Goal: Task Accomplishment & Management: Manage account settings

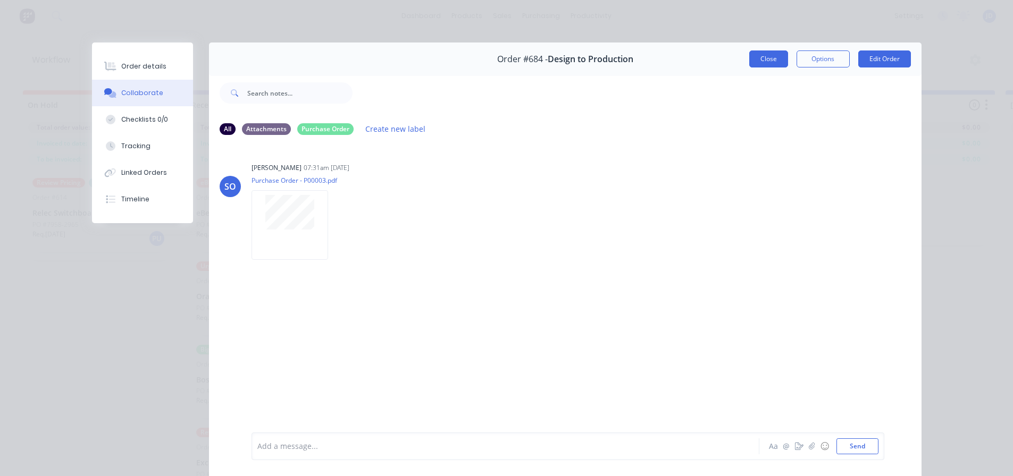
scroll to position [0, 2634]
click at [766, 64] on button "Close" at bounding box center [768, 59] width 39 height 17
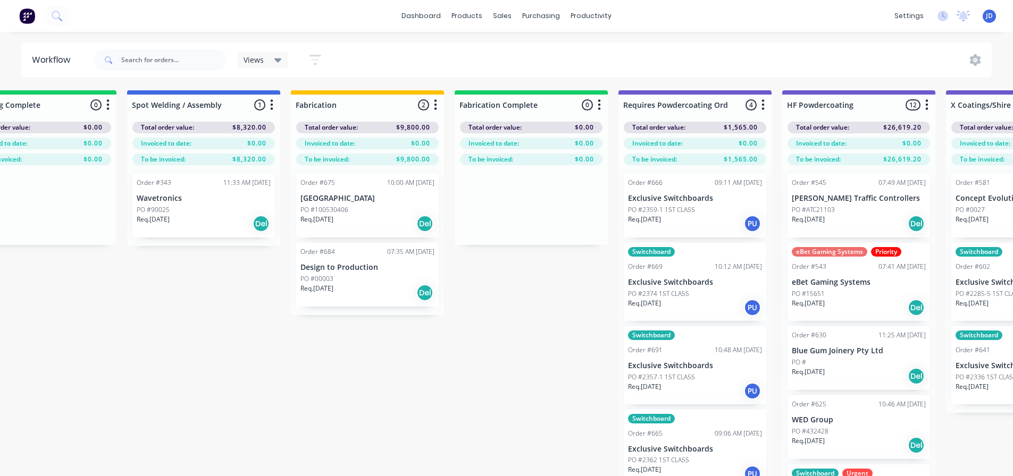
drag, startPoint x: 339, startPoint y: 395, endPoint x: 406, endPoint y: 396, distance: 67.0
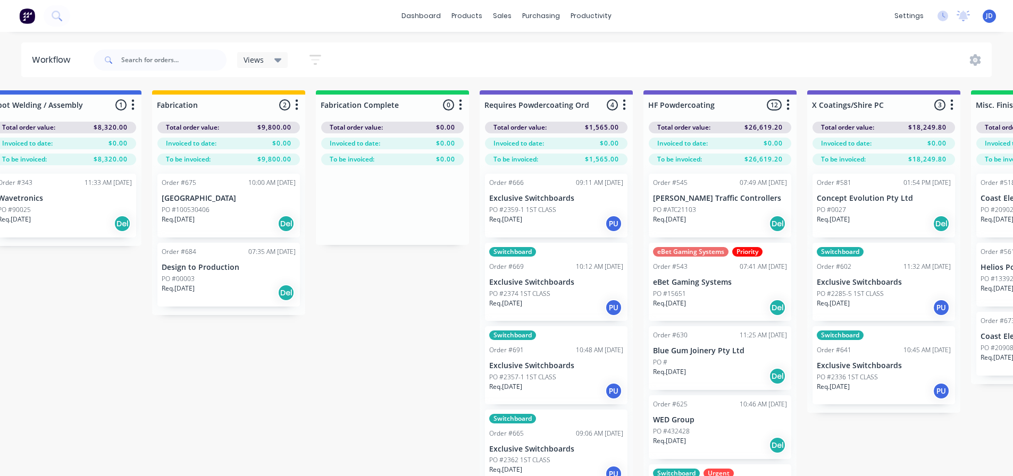
drag, startPoint x: 366, startPoint y: 392, endPoint x: 400, endPoint y: 391, distance: 34.6
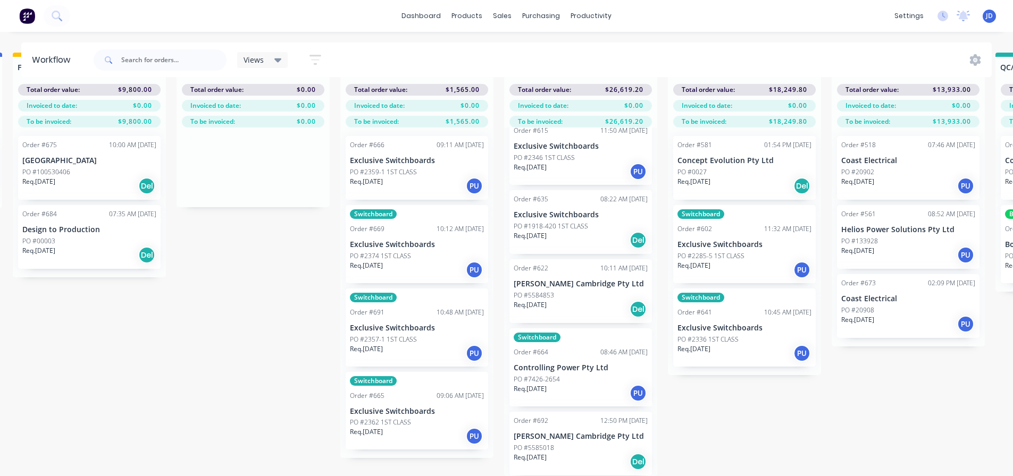
scroll to position [46, 3122]
click at [415, 407] on p "Exclusive Switchboards" at bounding box center [417, 411] width 134 height 9
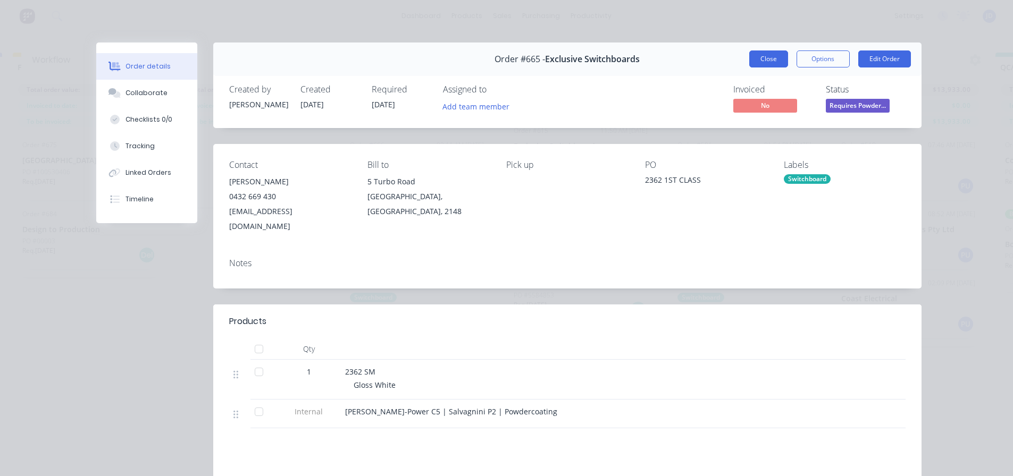
click at [749, 58] on button "Close" at bounding box center [768, 59] width 39 height 17
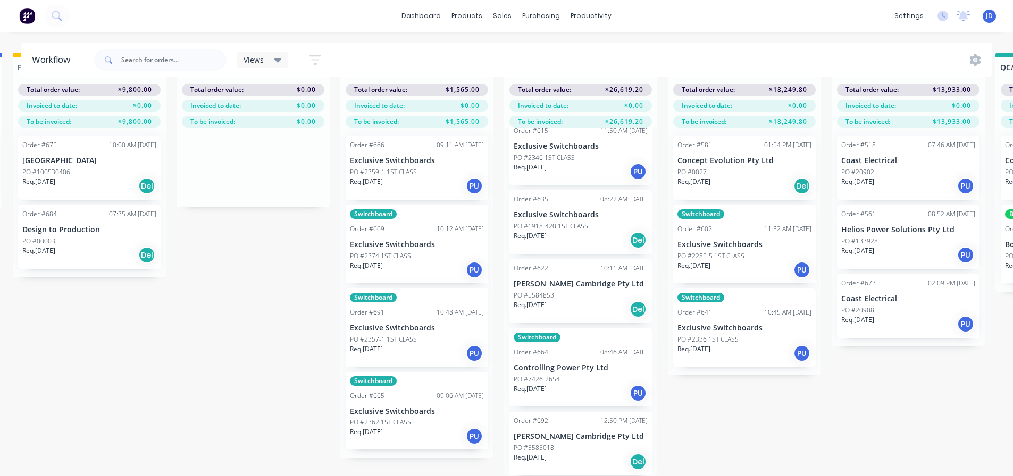
click at [417, 335] on div "PO #2357-1 1ST CLASS" at bounding box center [417, 340] width 134 height 10
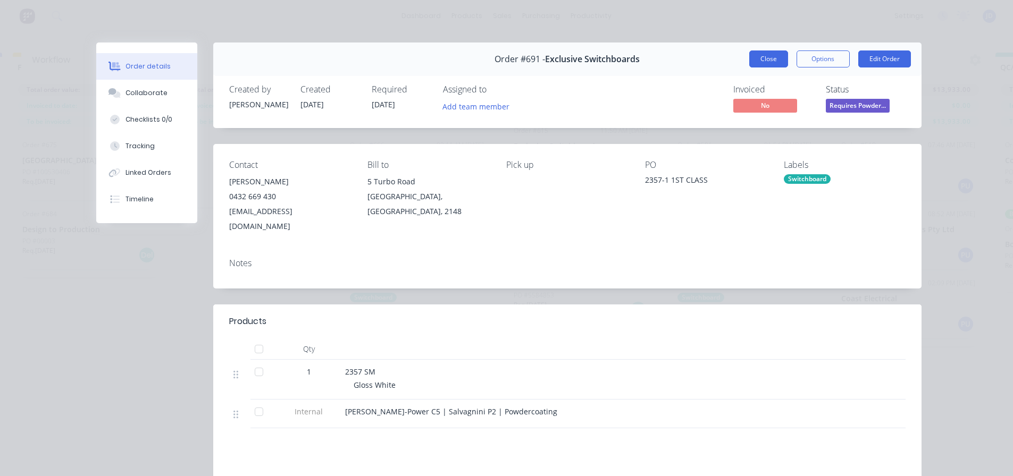
click at [760, 62] on button "Close" at bounding box center [768, 59] width 39 height 17
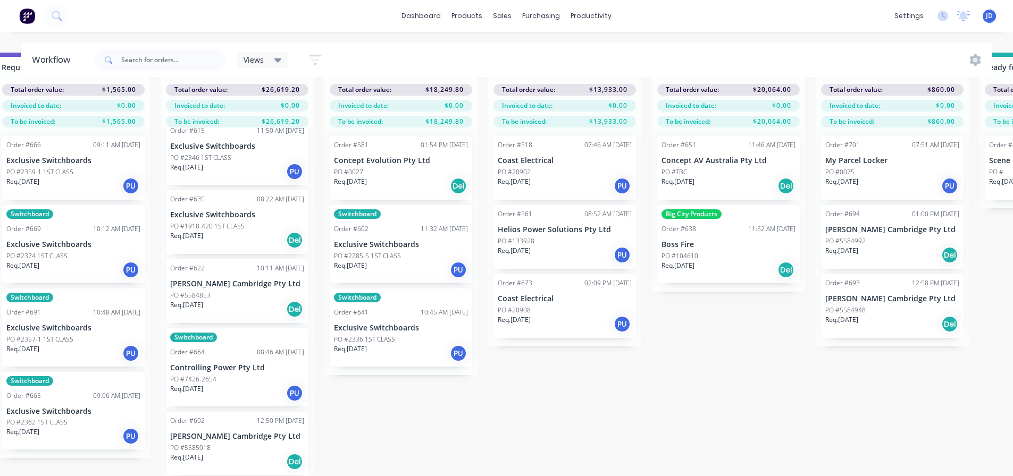
drag, startPoint x: 744, startPoint y: 371, endPoint x: 817, endPoint y: 379, distance: 73.2
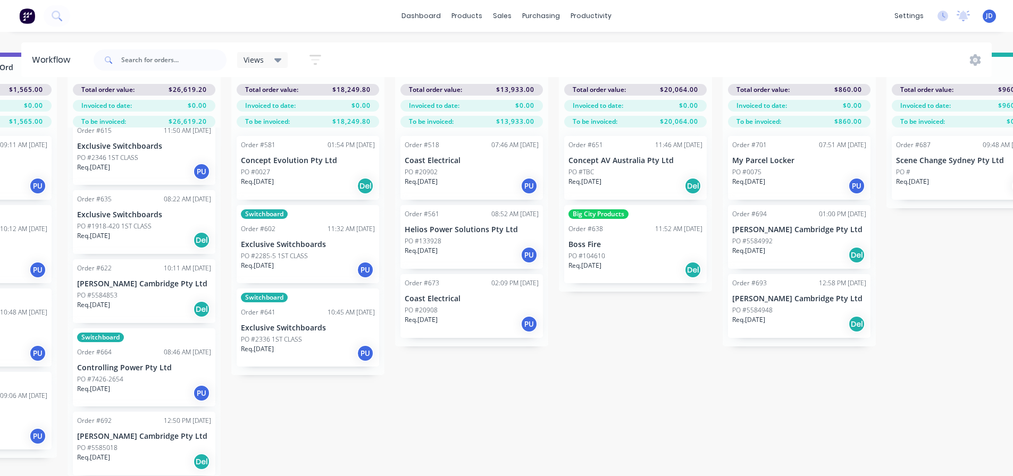
scroll to position [0, 3558]
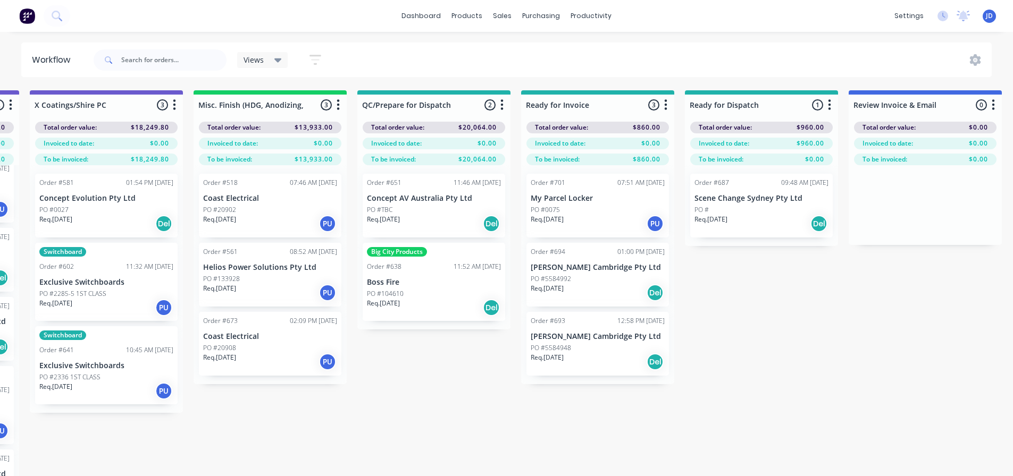
drag, startPoint x: 636, startPoint y: 376, endPoint x: 673, endPoint y: 371, distance: 37.2
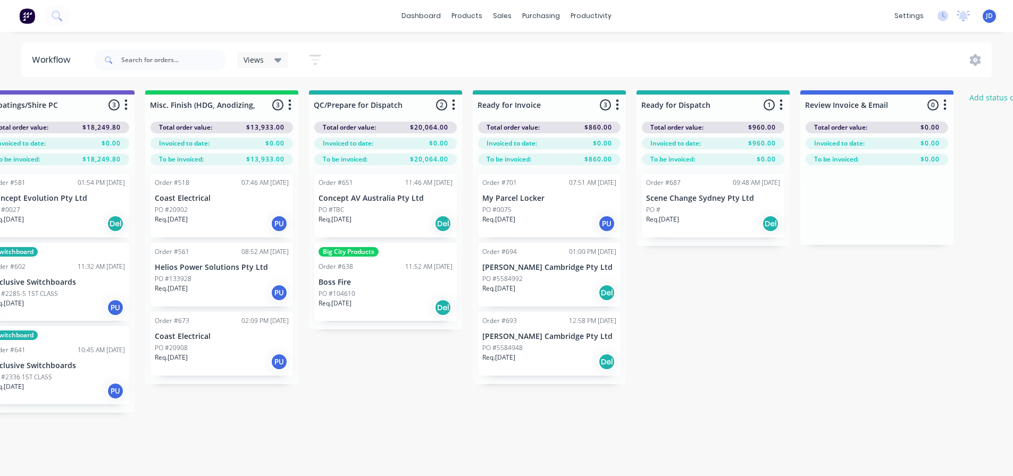
scroll to position [0, 3913]
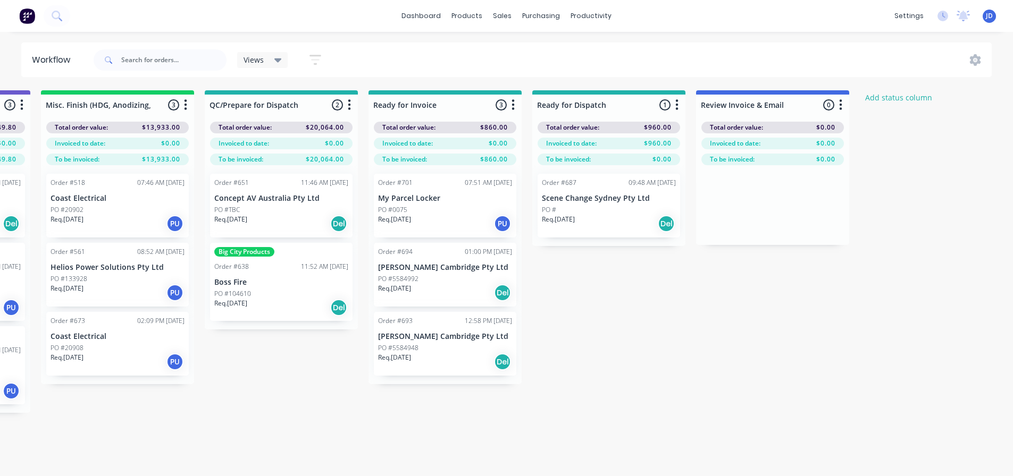
drag, startPoint x: 782, startPoint y: 325, endPoint x: 895, endPoint y: 321, distance: 113.9
click at [590, 215] on div "Req. [DATE] Del" at bounding box center [609, 224] width 134 height 18
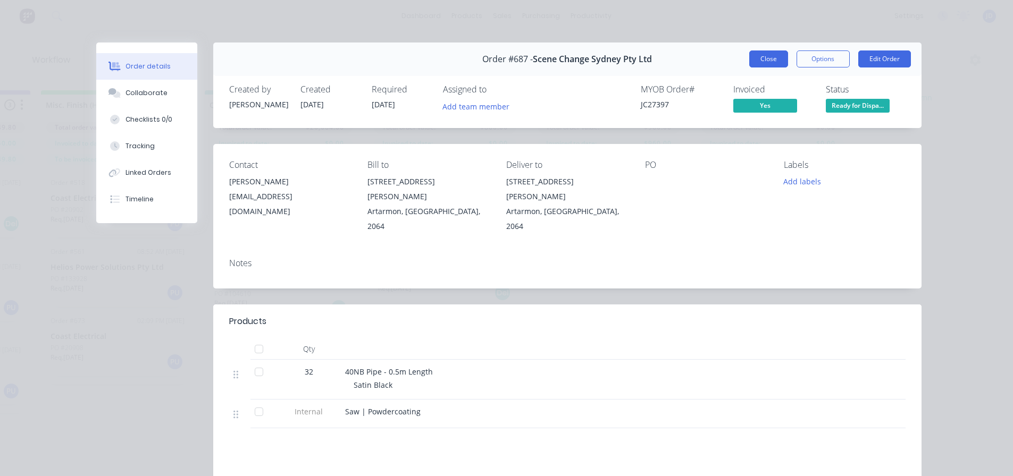
click at [773, 59] on button "Close" at bounding box center [768, 59] width 39 height 17
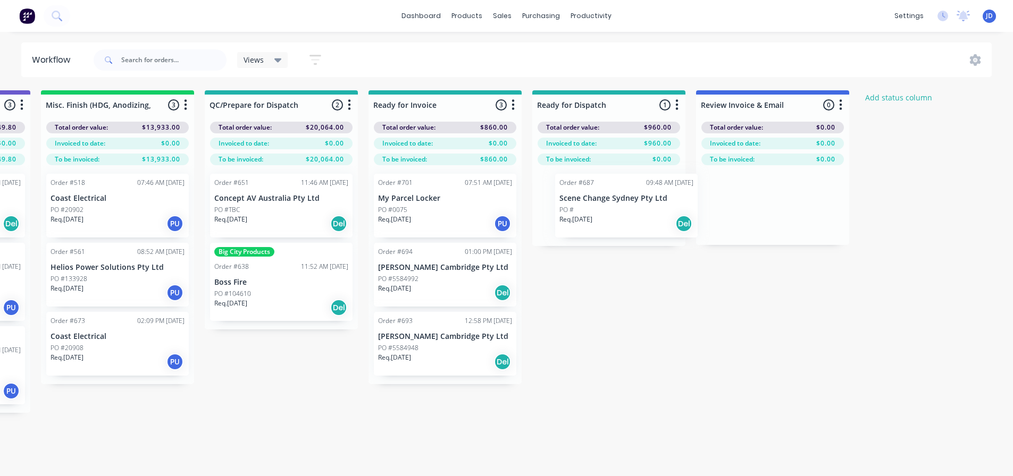
drag, startPoint x: 605, startPoint y: 217, endPoint x: 747, endPoint y: 204, distance: 142.6
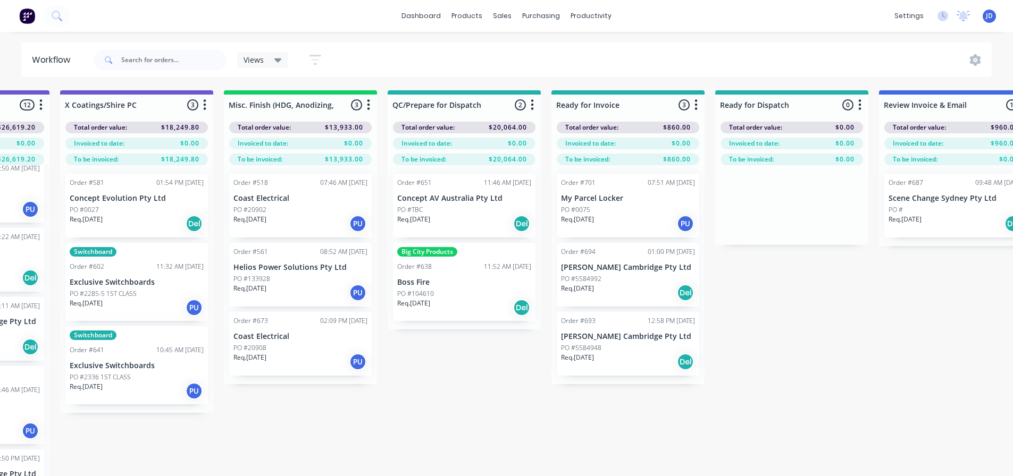
drag, startPoint x: 410, startPoint y: 438, endPoint x: 332, endPoint y: 430, distance: 79.1
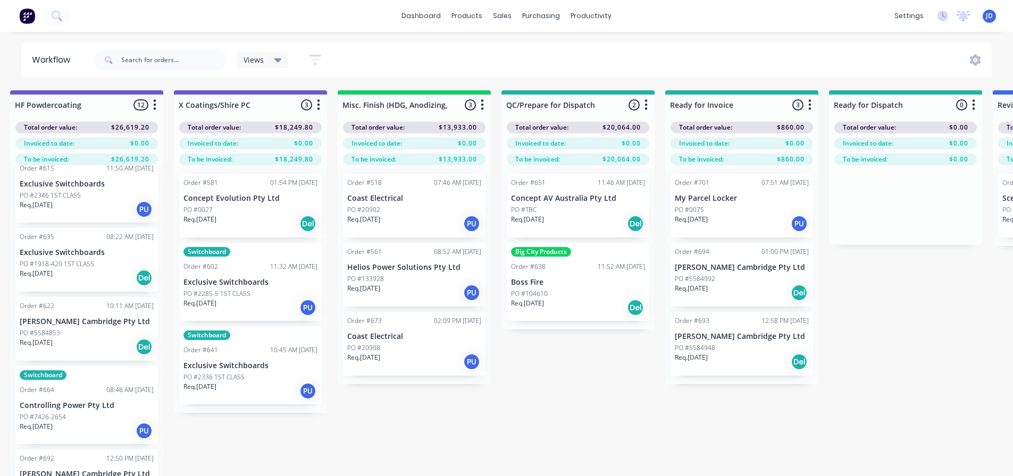
scroll to position [0, 3420]
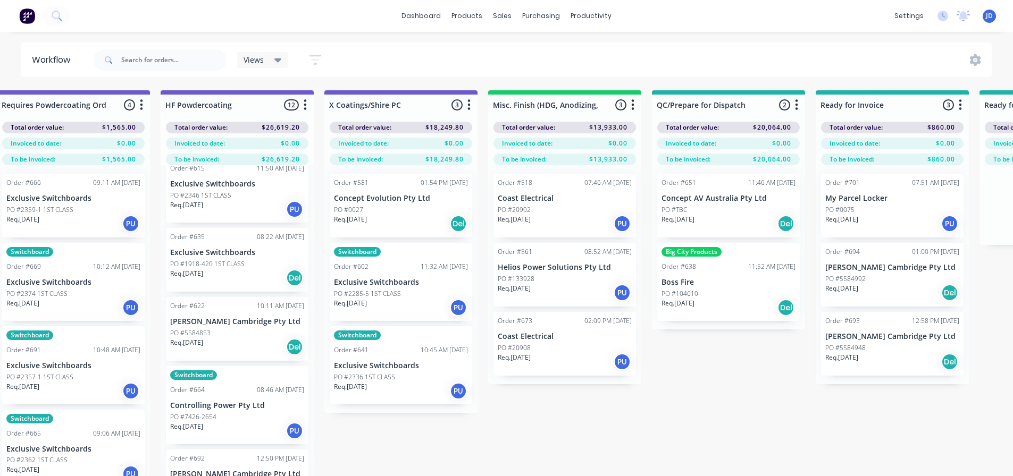
drag, startPoint x: 463, startPoint y: 473, endPoint x: 384, endPoint y: 454, distance: 81.5
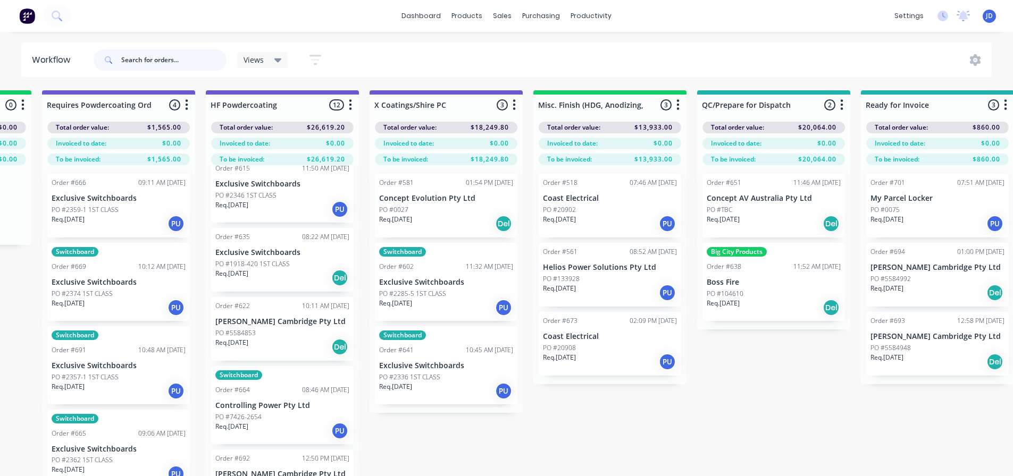
click at [209, 53] on input "text" at bounding box center [173, 59] width 105 height 21
type input "lifting"
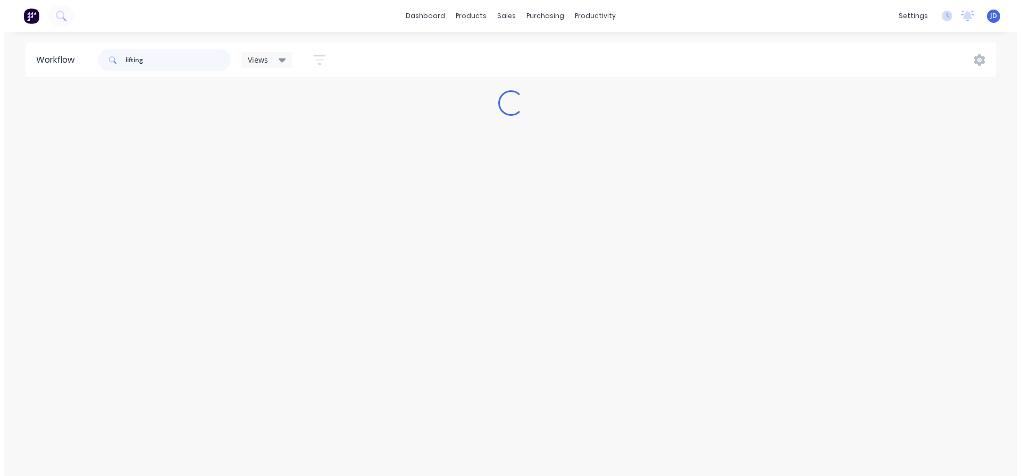
scroll to position [0, 0]
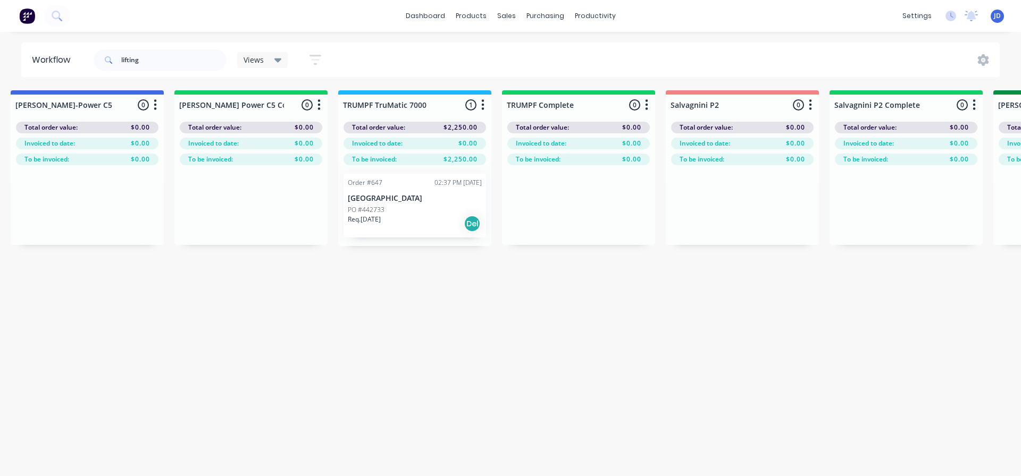
drag, startPoint x: 338, startPoint y: 329, endPoint x: 405, endPoint y: 330, distance: 67.0
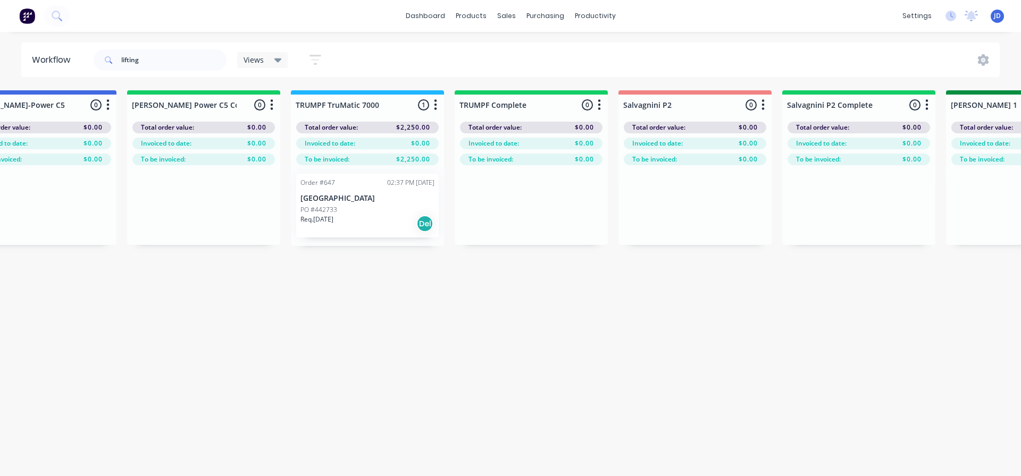
click at [336, 228] on div "Req. [DATE] Del" at bounding box center [367, 224] width 134 height 18
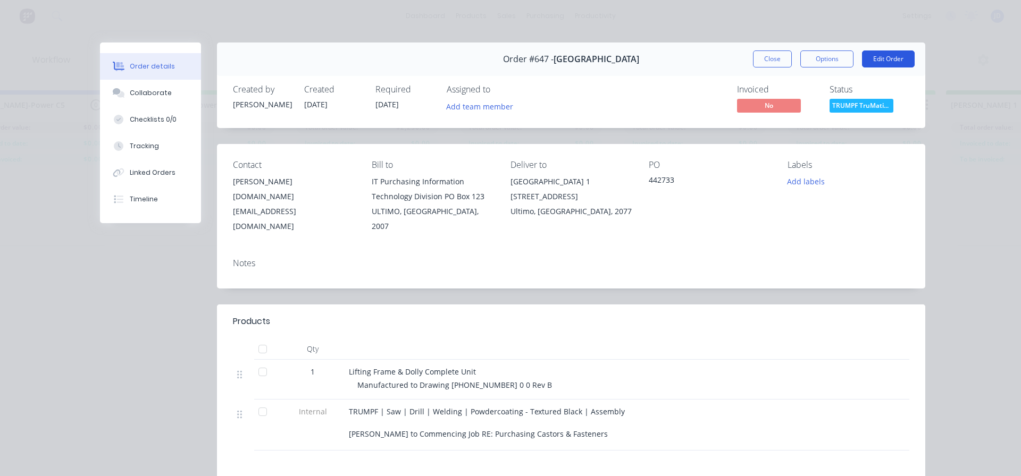
click at [875, 58] on button "Edit Order" at bounding box center [888, 59] width 53 height 17
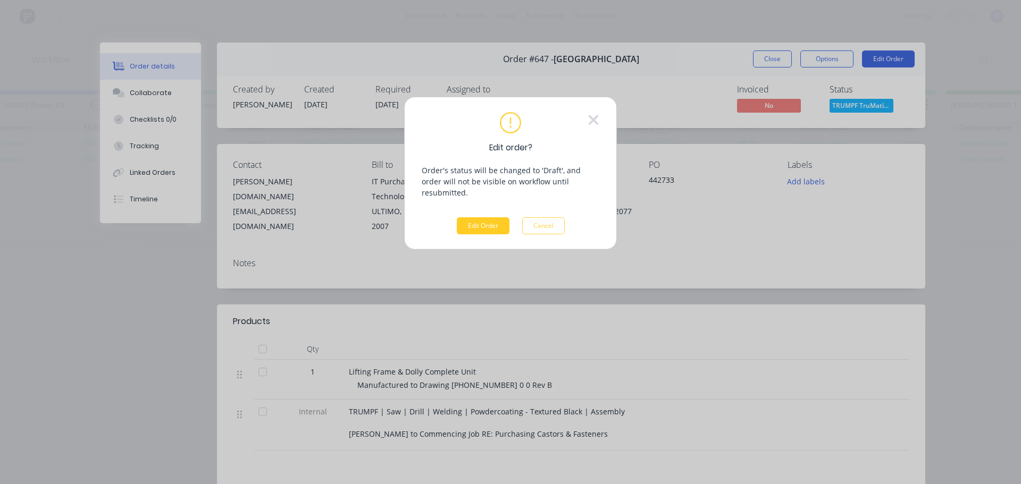
click at [490, 217] on button "Edit Order" at bounding box center [483, 225] width 53 height 17
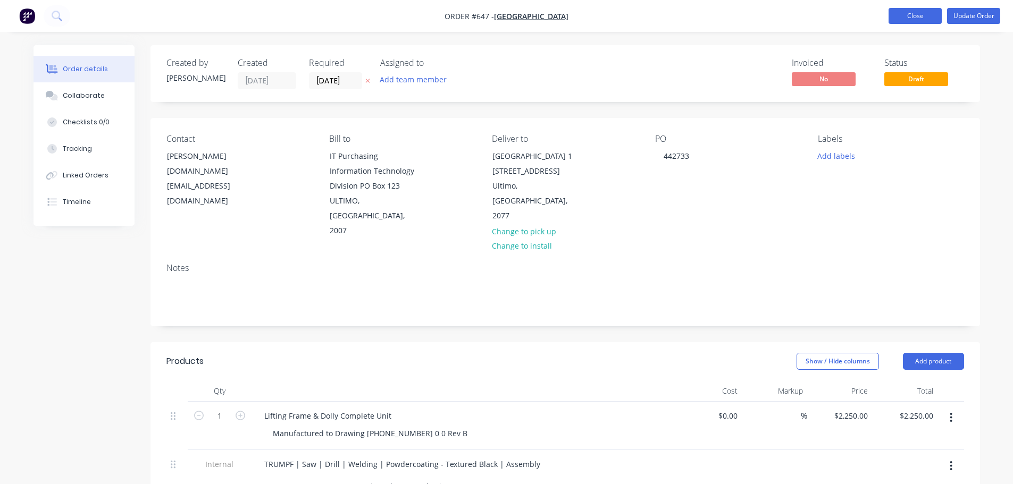
click at [924, 12] on button "Close" at bounding box center [915, 16] width 53 height 16
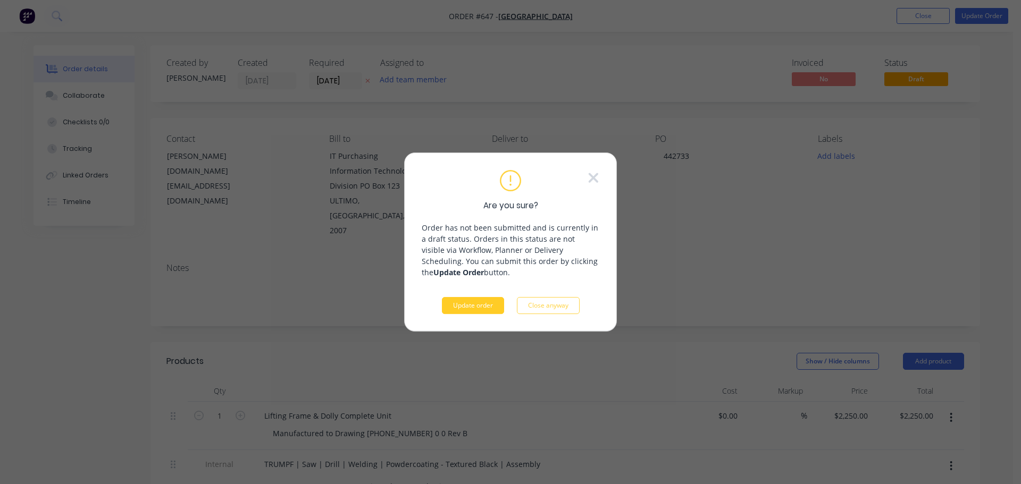
click at [489, 310] on button "Update order" at bounding box center [473, 305] width 62 height 17
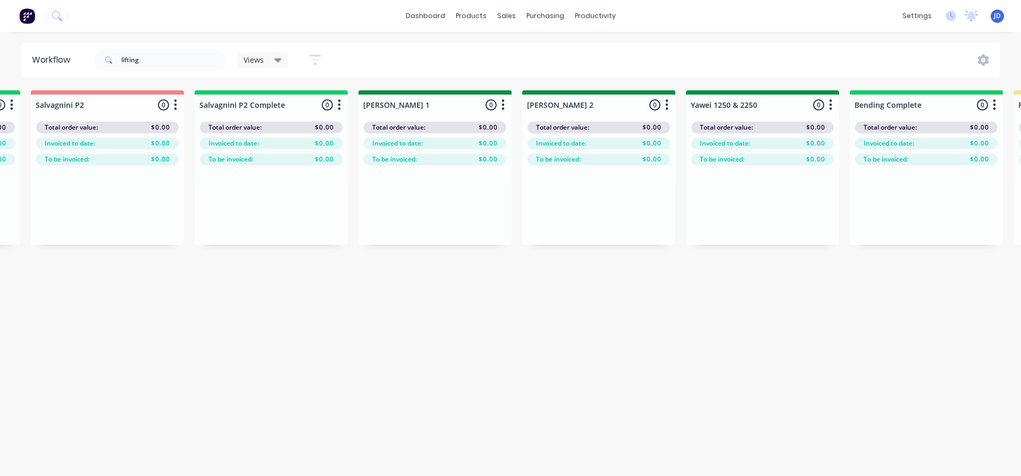
scroll to position [0, 943]
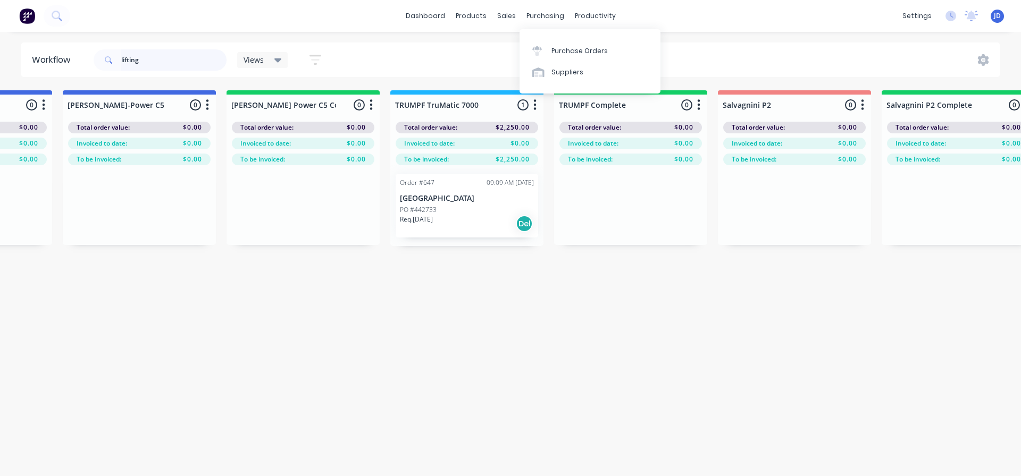
drag, startPoint x: 158, startPoint y: 57, endPoint x: 60, endPoint y: 46, distance: 99.6
click at [86, 47] on header "Workflow lifting Views Save new view None (Default) edit [PERSON_NAME]'s edit […" at bounding box center [510, 60] width 979 height 35
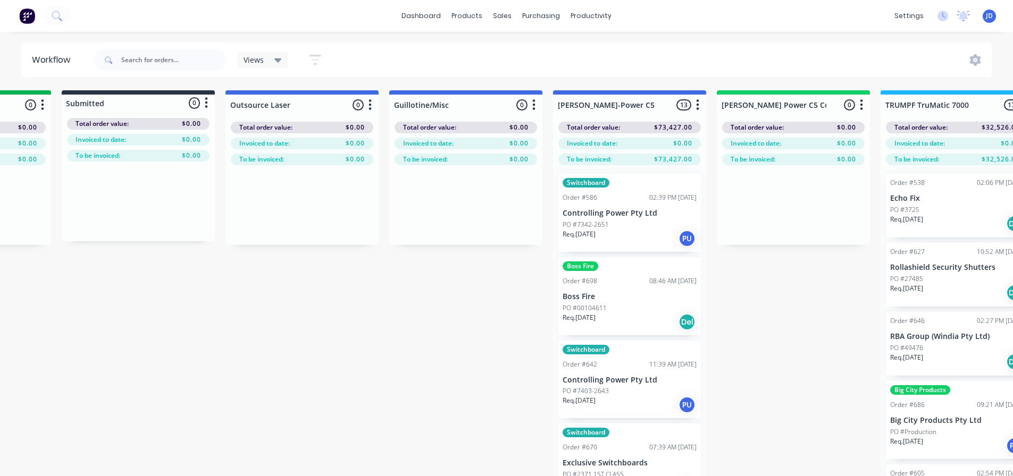
scroll to position [0, 508]
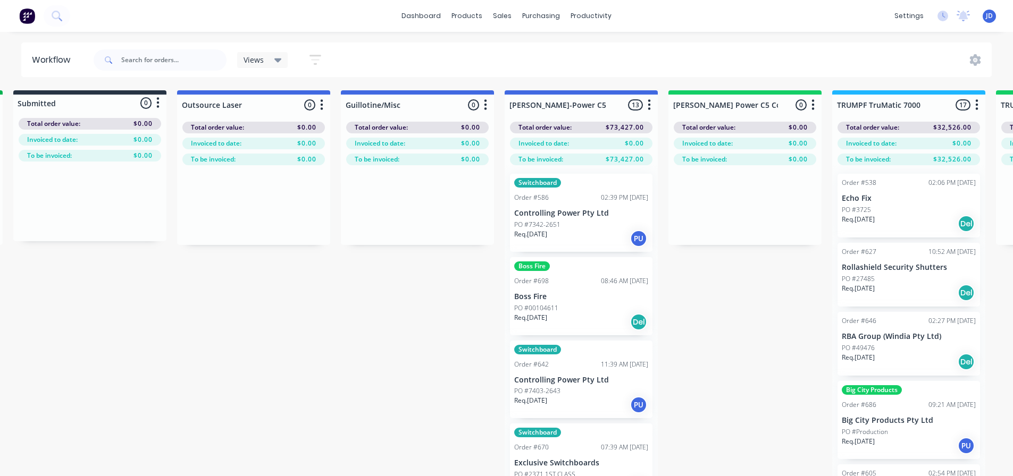
drag, startPoint x: 498, startPoint y: 342, endPoint x: 557, endPoint y: 326, distance: 61.8
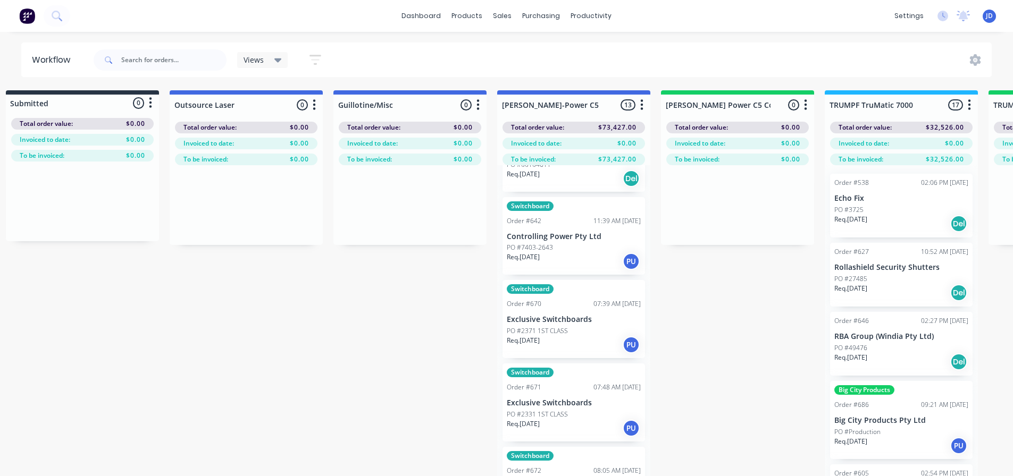
scroll to position [160, 0]
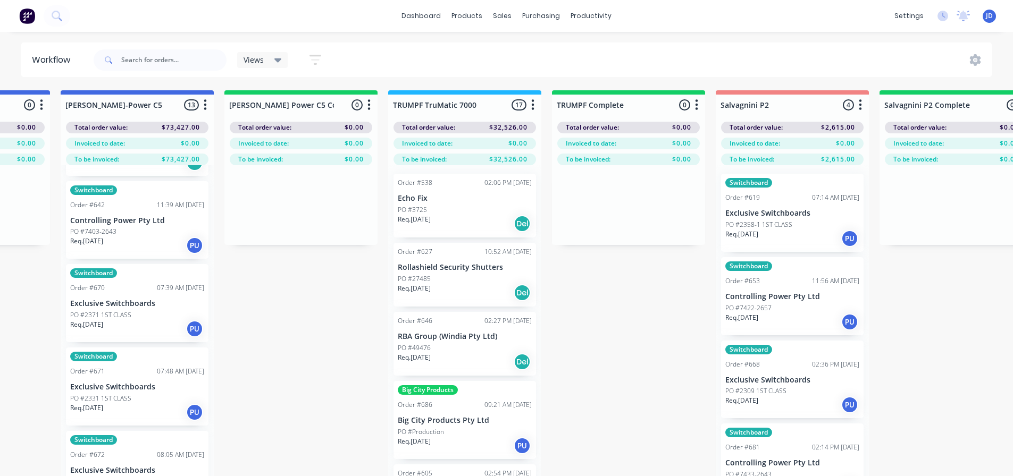
drag, startPoint x: 557, startPoint y: 362, endPoint x: 647, endPoint y: 362, distance: 89.3
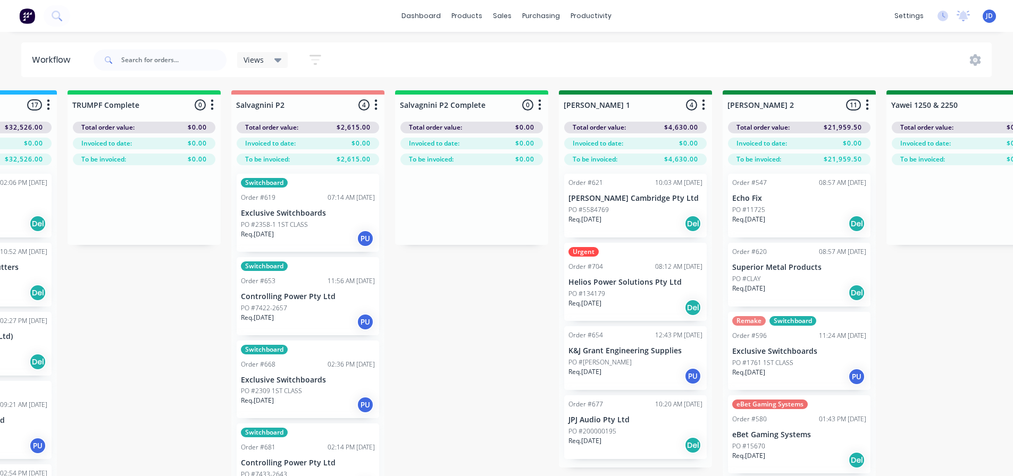
drag, startPoint x: 483, startPoint y: 342, endPoint x: 502, endPoint y: 343, distance: 18.6
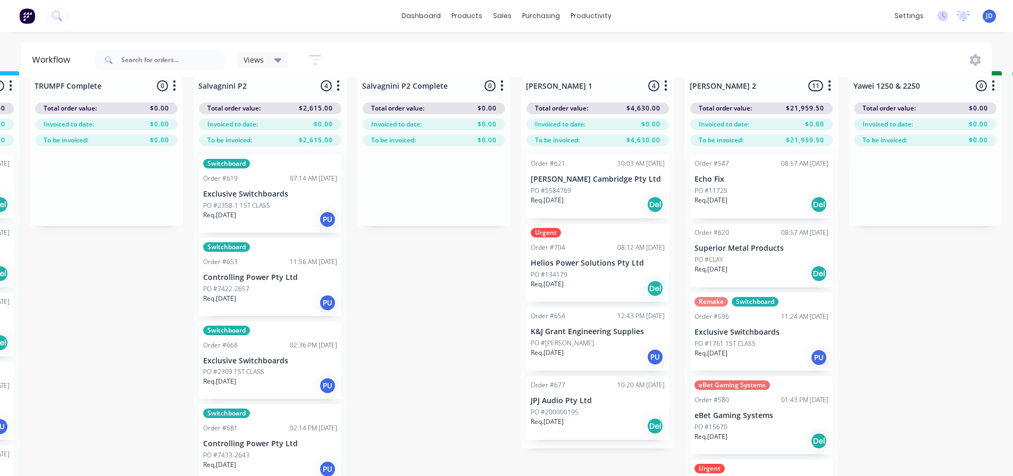
scroll to position [46, 1467]
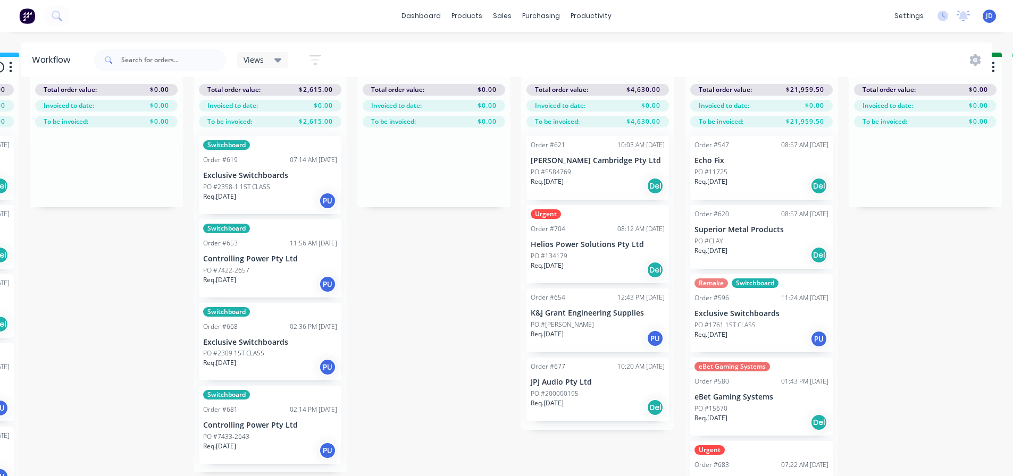
click at [294, 266] on div "PO #7422-2657" at bounding box center [270, 271] width 134 height 10
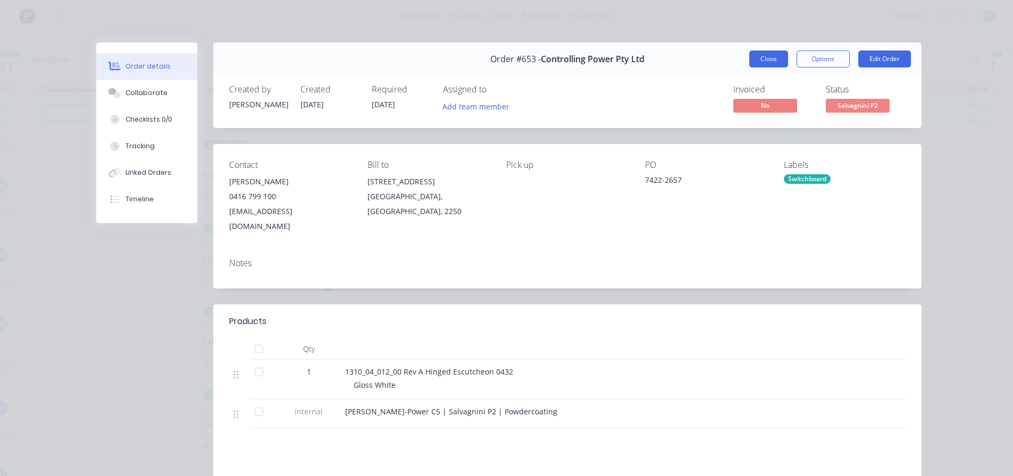
click at [770, 55] on button "Close" at bounding box center [768, 59] width 39 height 17
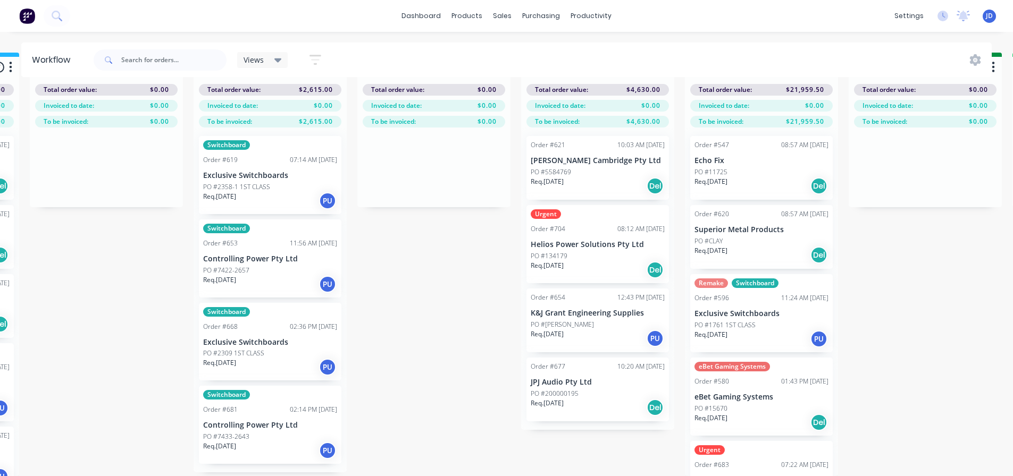
click at [289, 266] on div "PO #7422-2657" at bounding box center [270, 271] width 134 height 10
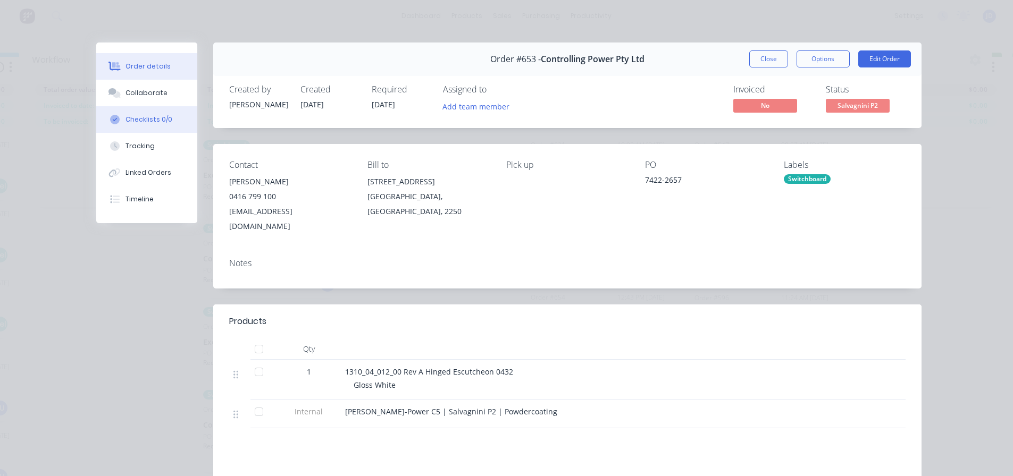
click at [129, 110] on button "Checklists 0/0" at bounding box center [146, 119] width 101 height 27
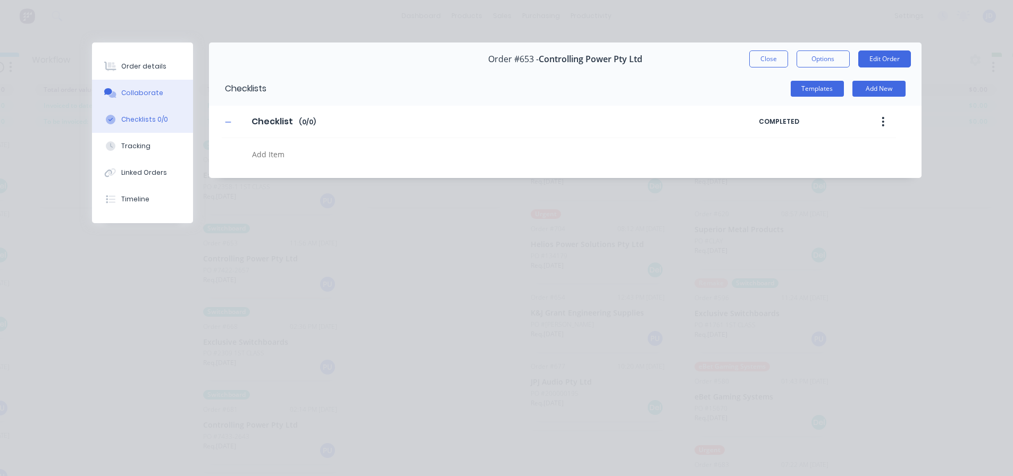
click at [136, 100] on button "Collaborate" at bounding box center [142, 93] width 101 height 27
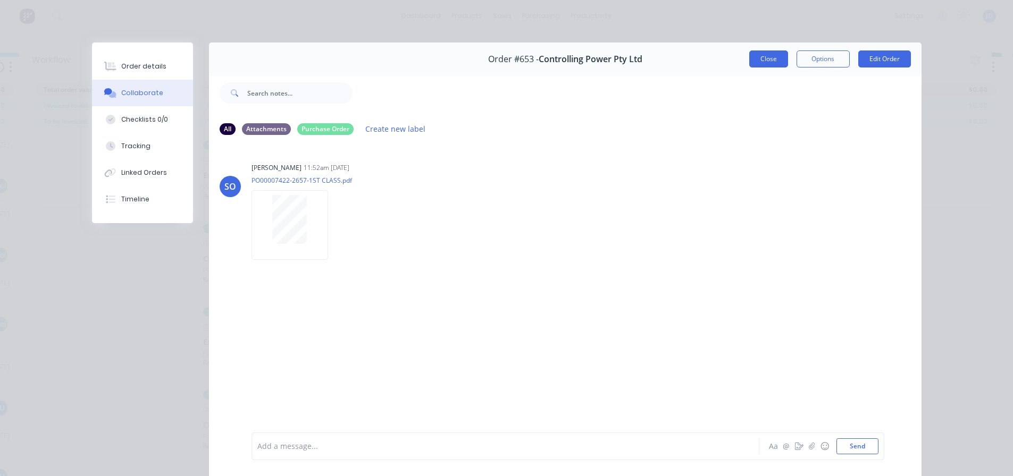
click at [758, 58] on button "Close" at bounding box center [768, 59] width 39 height 17
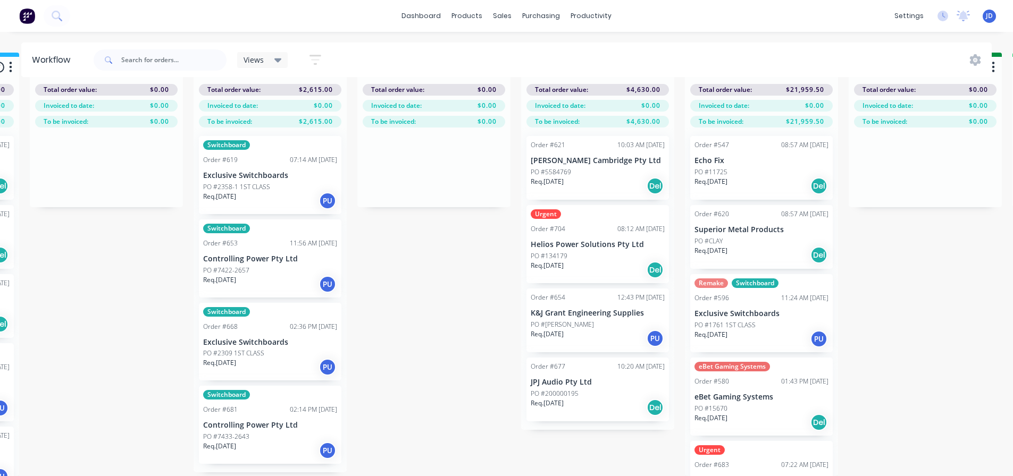
click at [258, 275] on div "Req. [DATE] PU" at bounding box center [270, 284] width 134 height 18
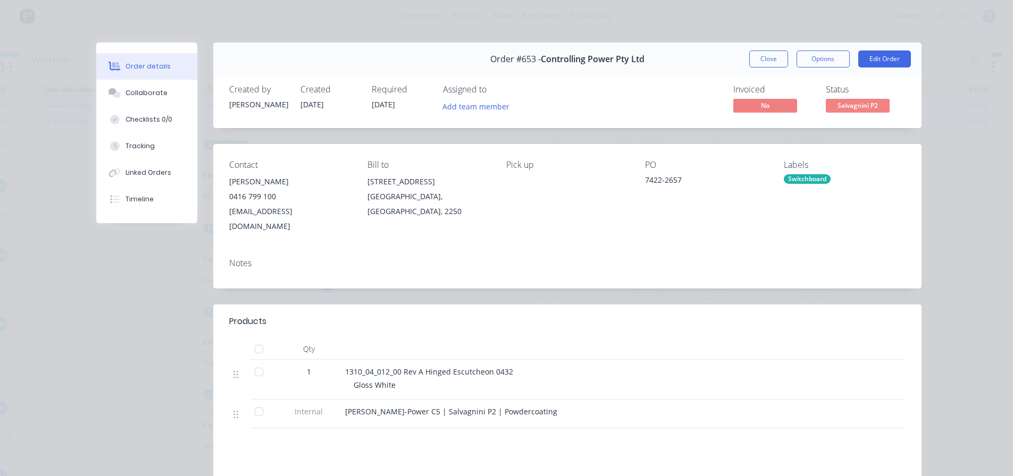
click at [849, 108] on span "Salvagnini P2" at bounding box center [858, 105] width 64 height 13
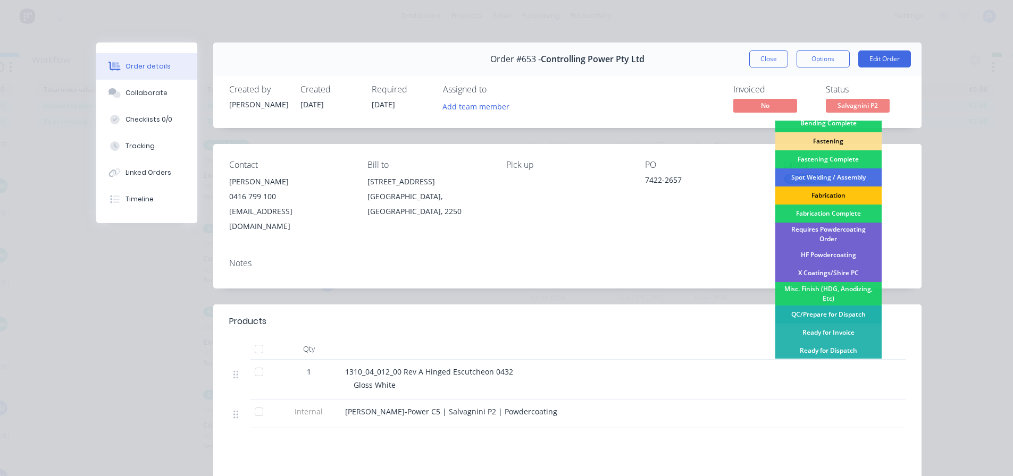
scroll to position [311, 0]
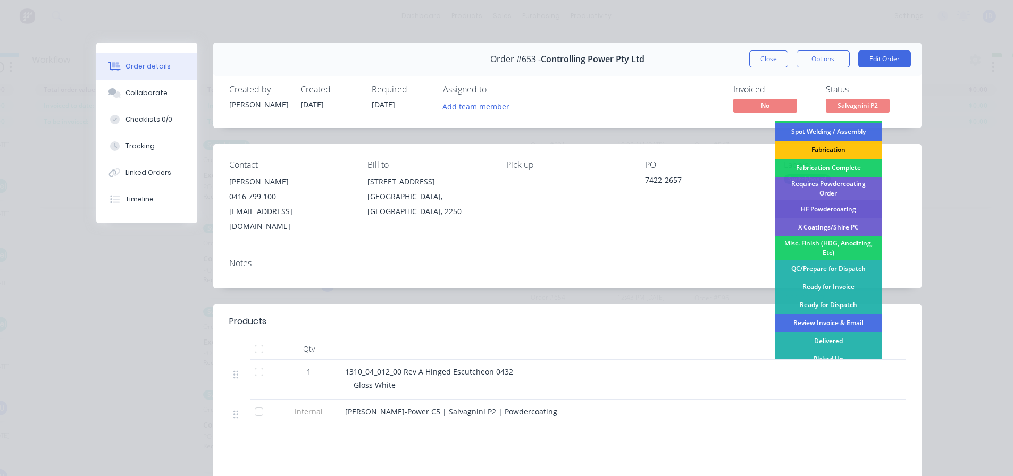
click at [851, 205] on div "HF Powdercoating" at bounding box center [828, 209] width 106 height 18
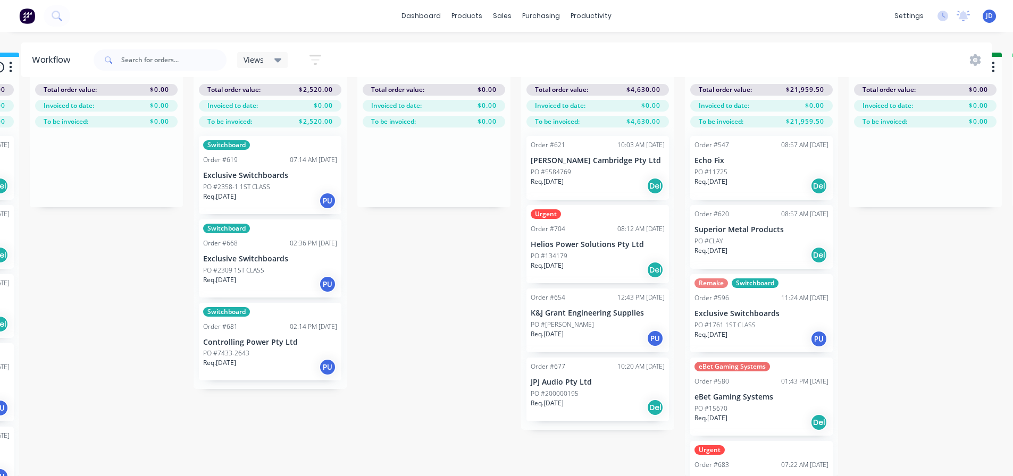
click at [263, 192] on div "Req. [DATE] PU" at bounding box center [270, 201] width 134 height 18
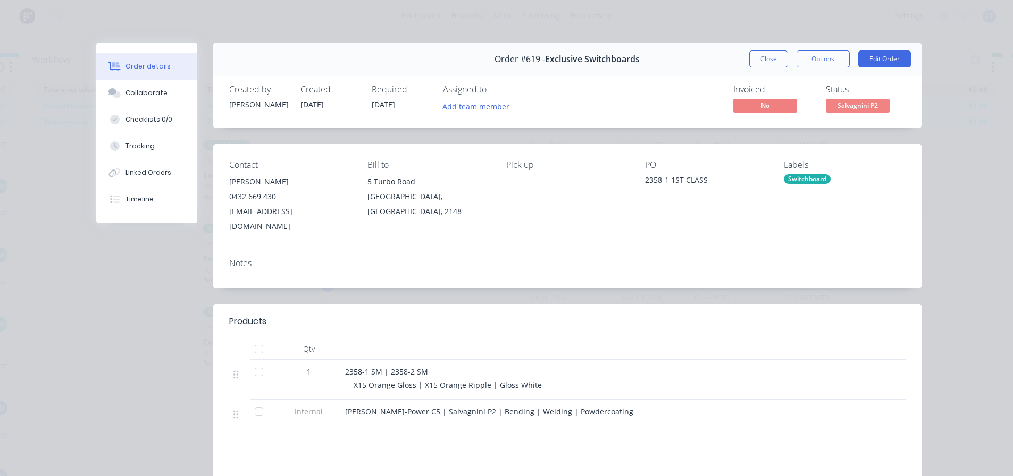
click at [764, 67] on button "Close" at bounding box center [768, 59] width 39 height 17
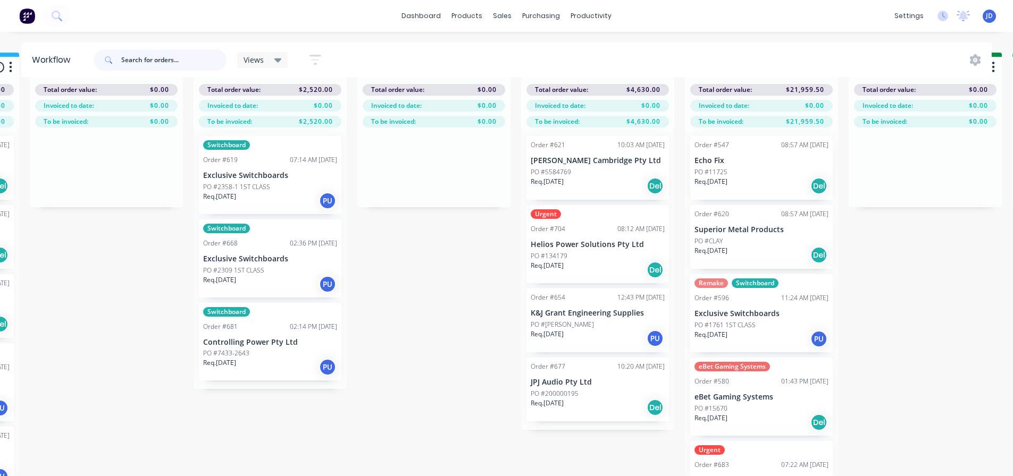
drag, startPoint x: 147, startPoint y: 55, endPoint x: 142, endPoint y: 48, distance: 8.7
click at [146, 56] on input "text" at bounding box center [173, 59] width 105 height 21
type input "[PERSON_NAME]"
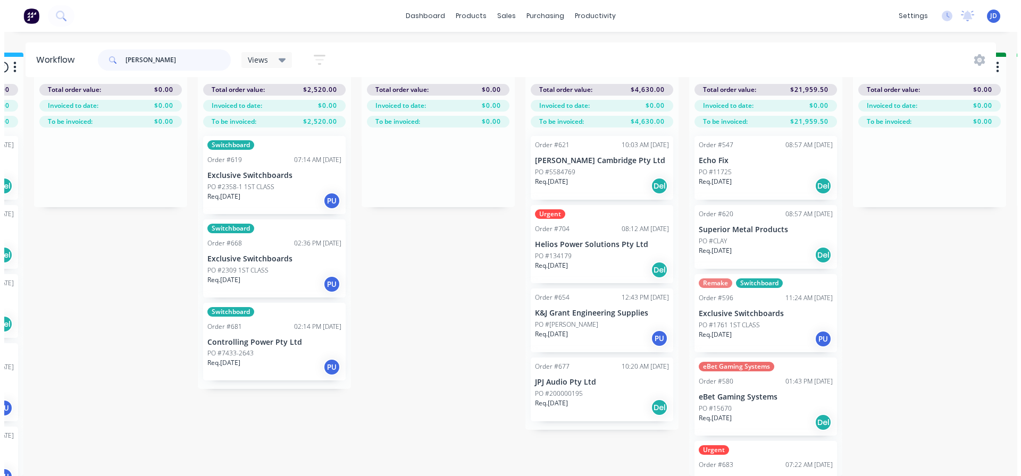
scroll to position [0, 0]
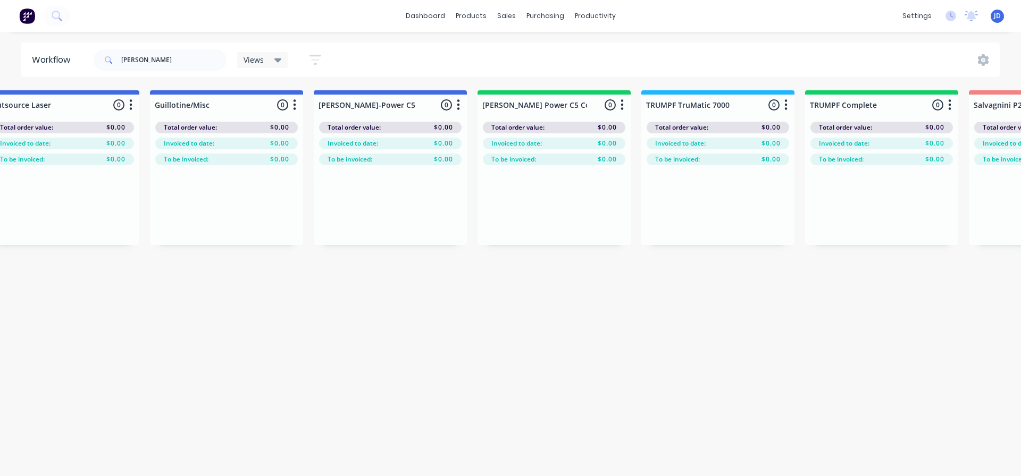
drag, startPoint x: 512, startPoint y: 333, endPoint x: 627, endPoint y: 314, distance: 117.6
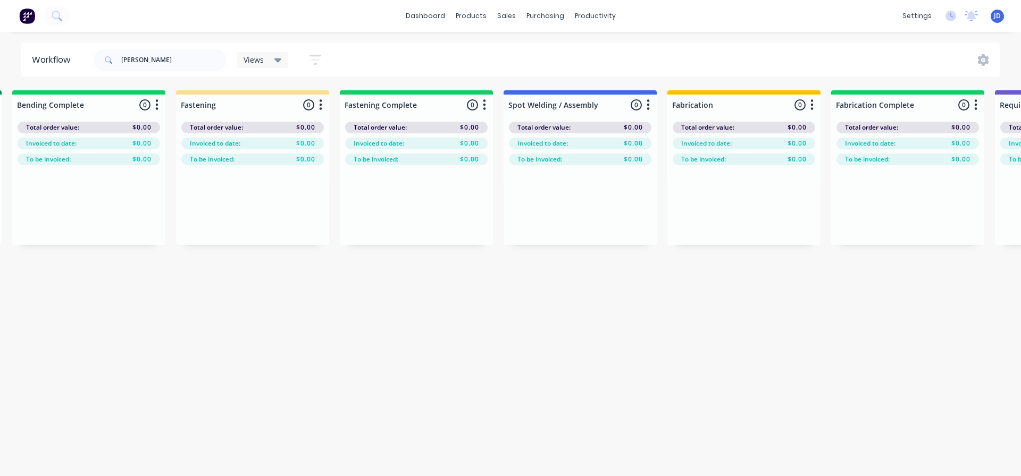
drag, startPoint x: 526, startPoint y: 305, endPoint x: 675, endPoint y: 306, distance: 149.4
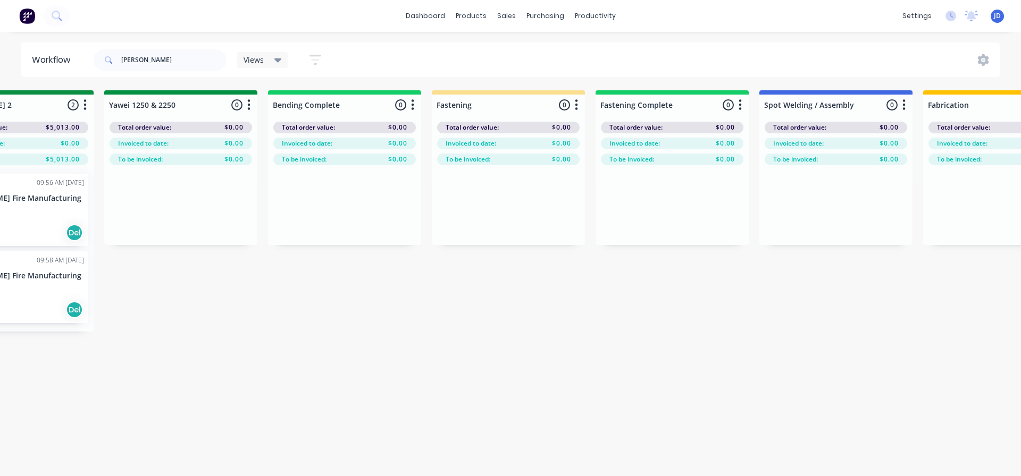
drag, startPoint x: 627, startPoint y: 315, endPoint x: 493, endPoint y: 310, distance: 134.1
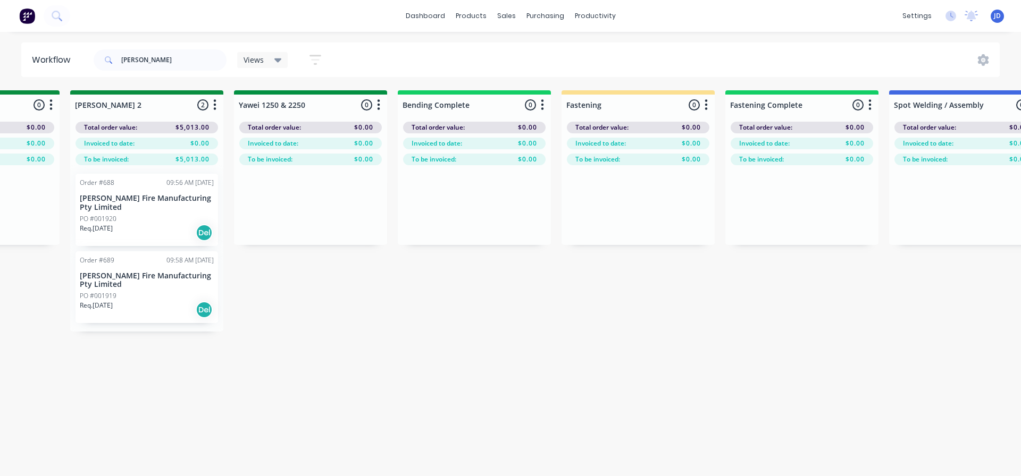
drag, startPoint x: 367, startPoint y: 323, endPoint x: 284, endPoint y: 317, distance: 82.7
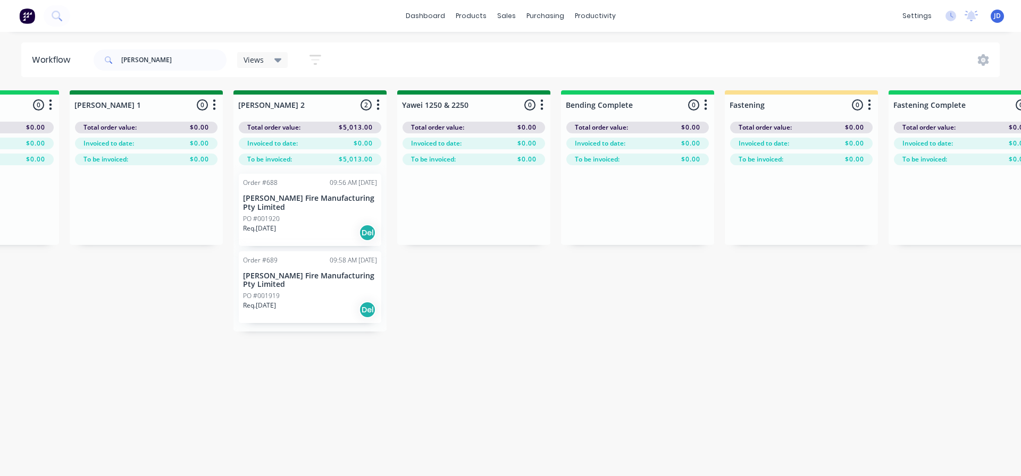
click at [312, 226] on div "Req. [DATE] Del" at bounding box center [310, 233] width 134 height 18
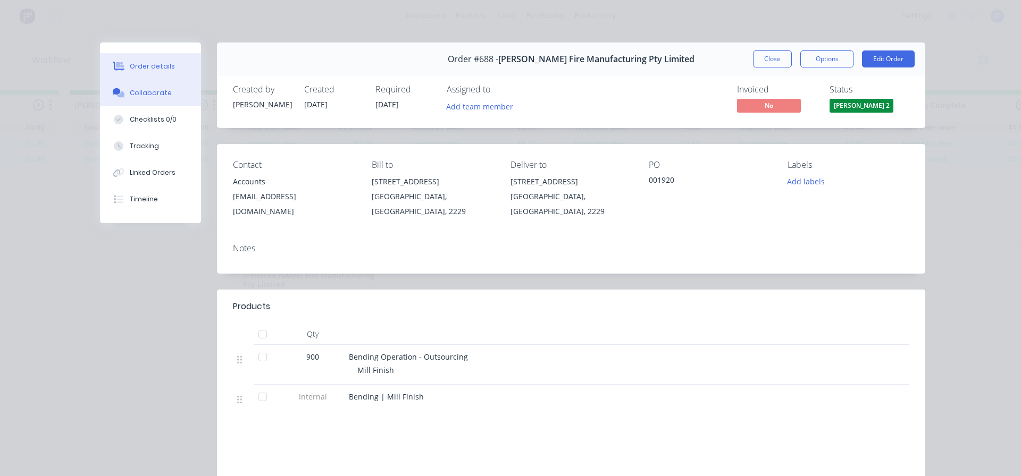
click at [149, 76] on button "Order details" at bounding box center [150, 66] width 101 height 27
click at [186, 94] on button "Collaborate" at bounding box center [150, 93] width 101 height 27
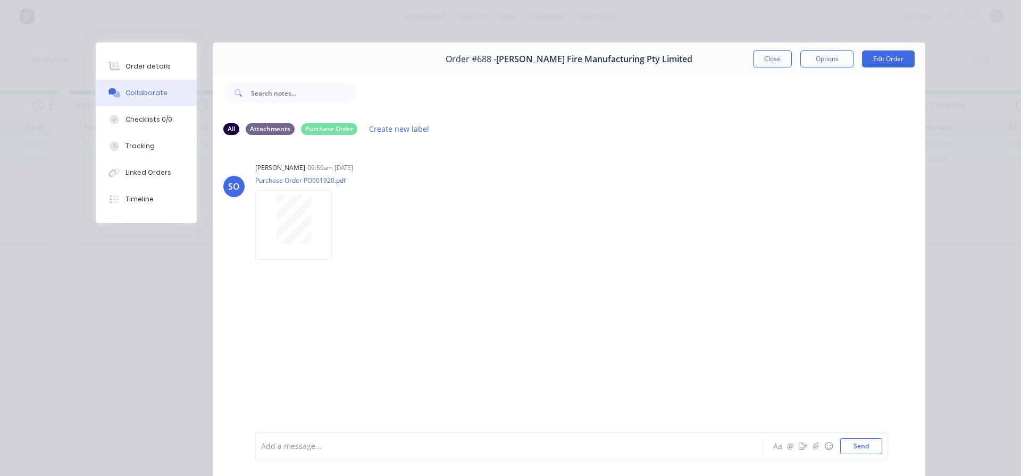
click at [771, 55] on button "Close" at bounding box center [772, 59] width 39 height 17
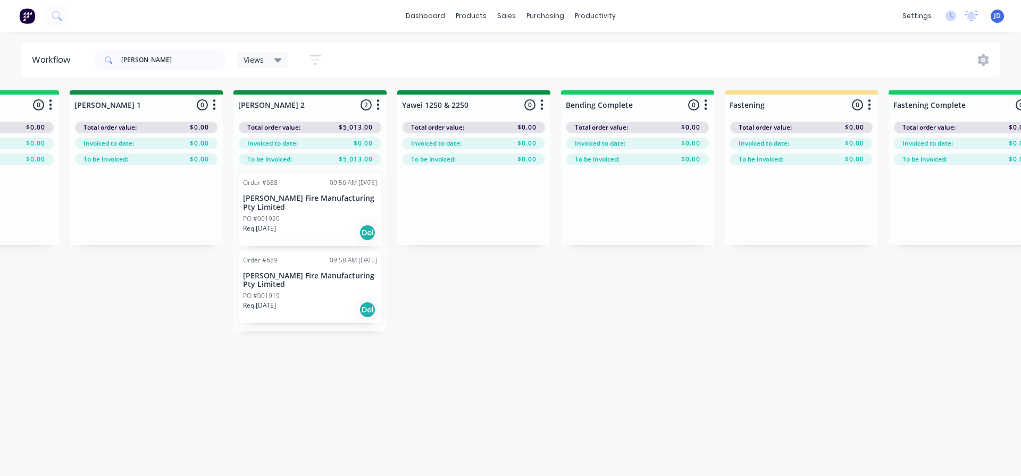
click at [652, 288] on div "On Hold 0 Status colour #FF4949 hex #FF4949 Save Cancel Notifications Email SMS…" at bounding box center [502, 210] width 4857 height 241
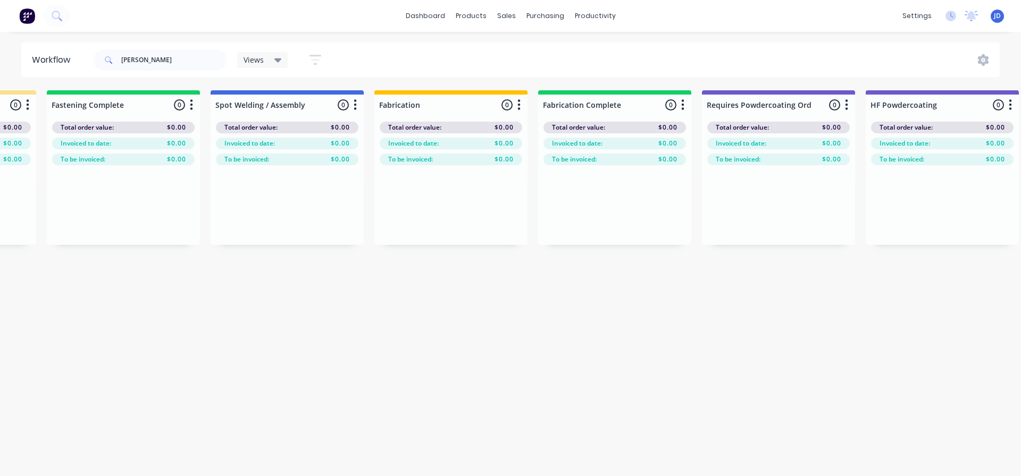
drag, startPoint x: 623, startPoint y: 318, endPoint x: 823, endPoint y: 336, distance: 200.7
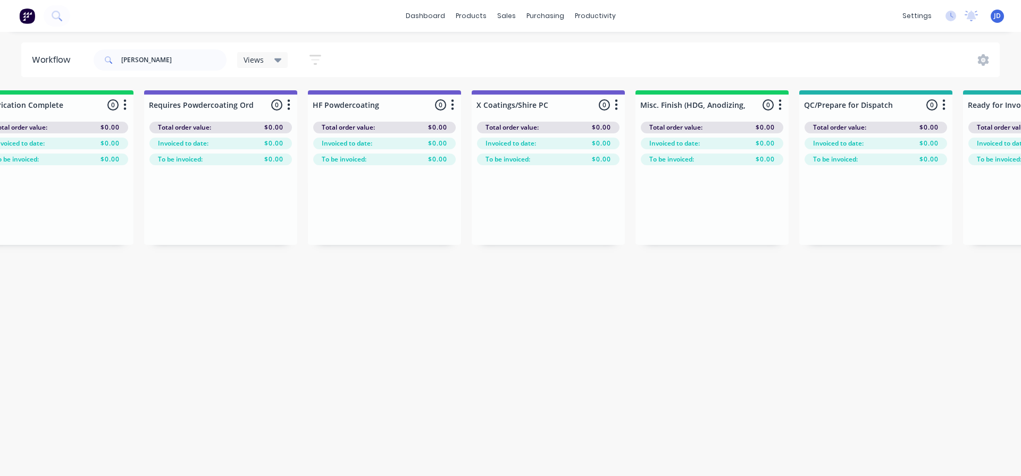
scroll to position [0, 3905]
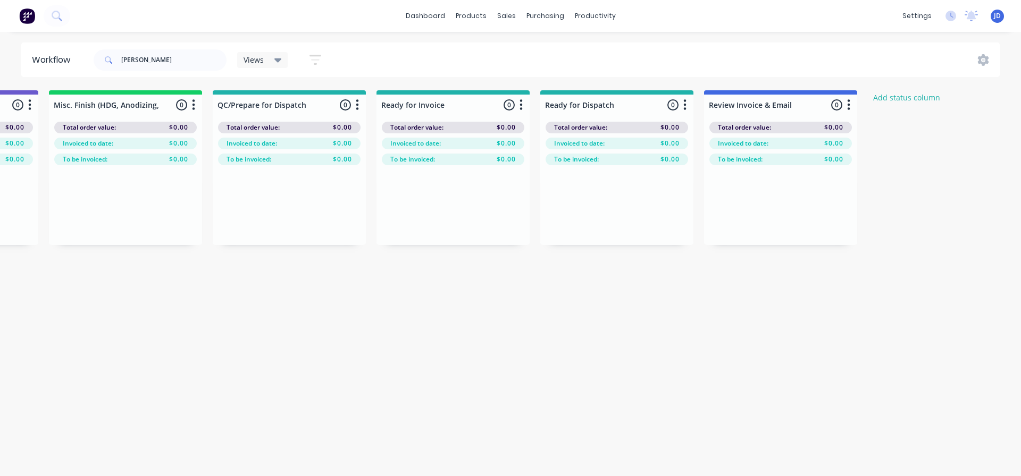
drag, startPoint x: 683, startPoint y: 329, endPoint x: 805, endPoint y: 334, distance: 121.9
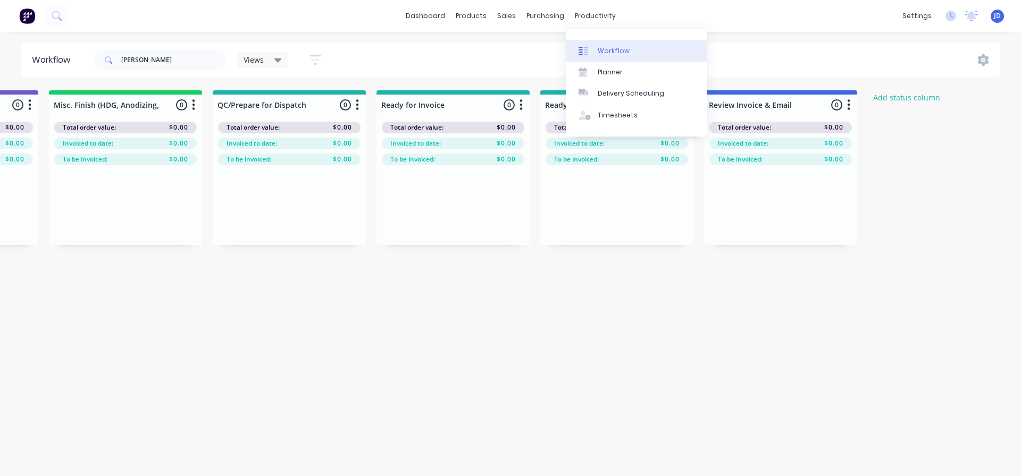
click at [594, 55] on div at bounding box center [587, 51] width 16 height 10
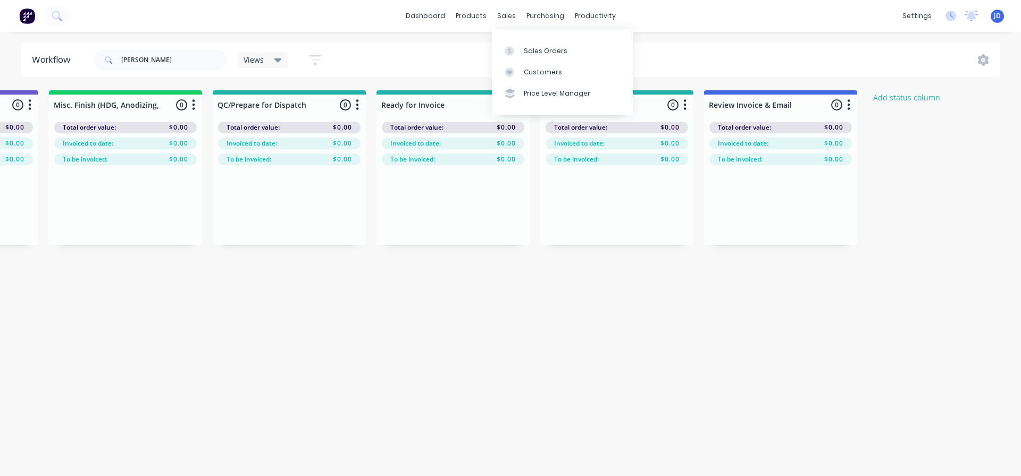
click at [509, 49] on g at bounding box center [510, 51] width 10 height 10
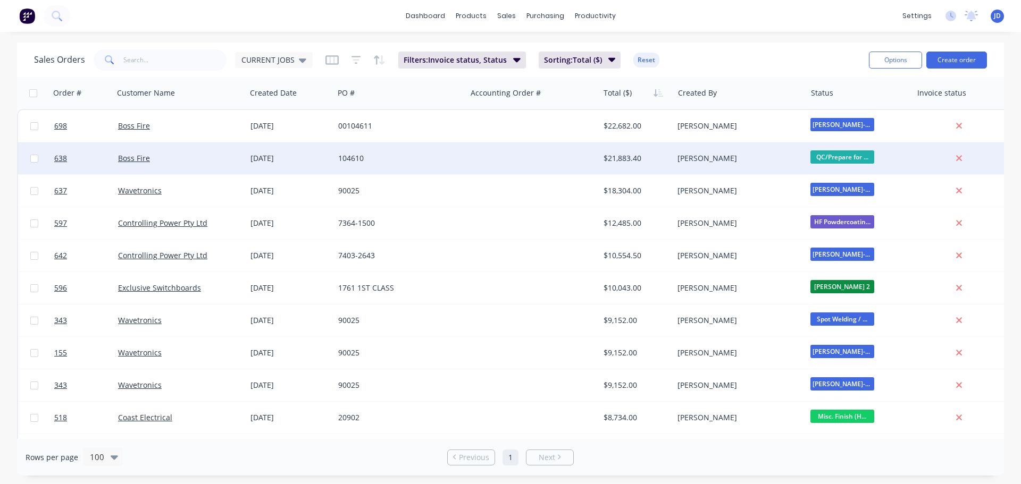
click at [544, 164] on div at bounding box center [532, 159] width 132 height 32
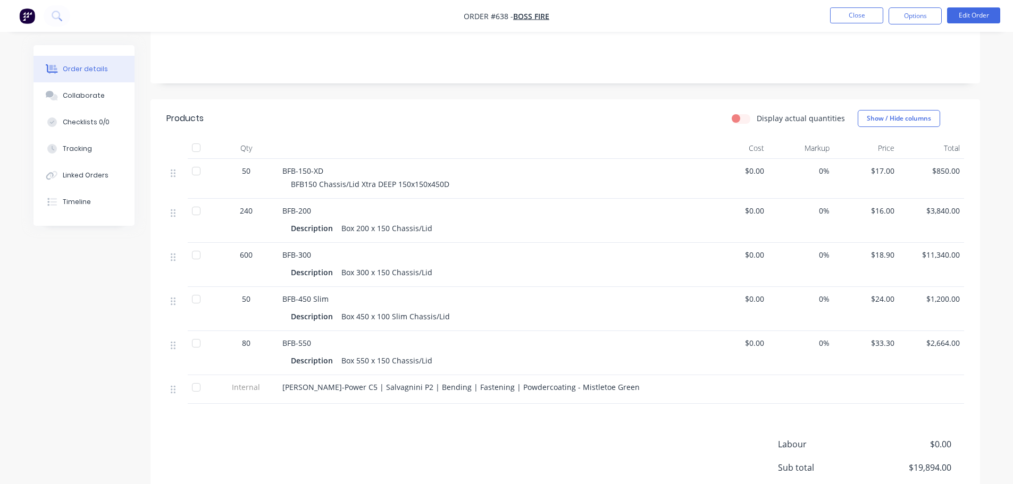
scroll to position [213, 0]
click at [845, 16] on button "Close" at bounding box center [856, 15] width 53 height 16
